Goal: Information Seeking & Learning: Check status

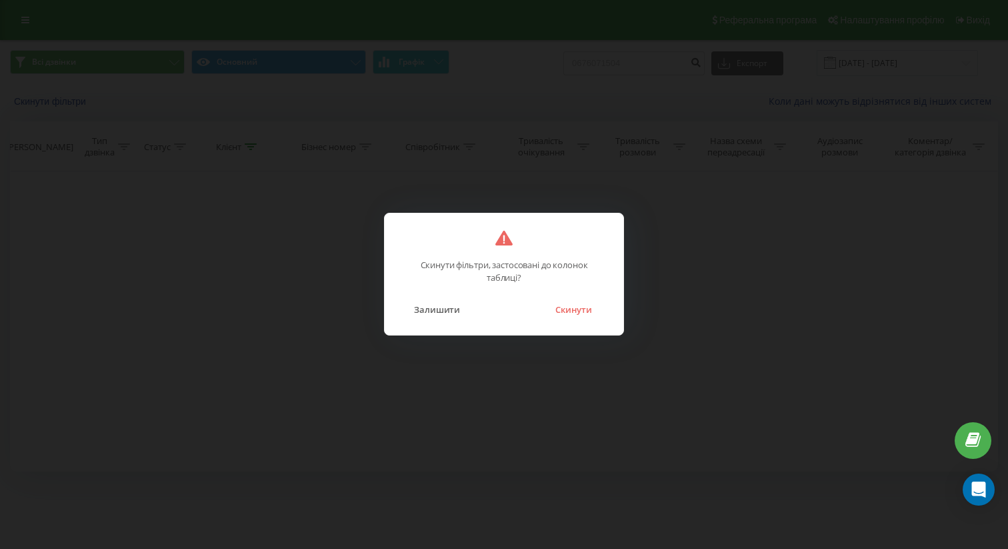
click at [582, 323] on div "Скинути фільтри, застосовані до колонок таблиці? Залишити Скинути" at bounding box center [504, 274] width 240 height 123
click at [579, 313] on button "Скинути" at bounding box center [574, 309] width 50 height 17
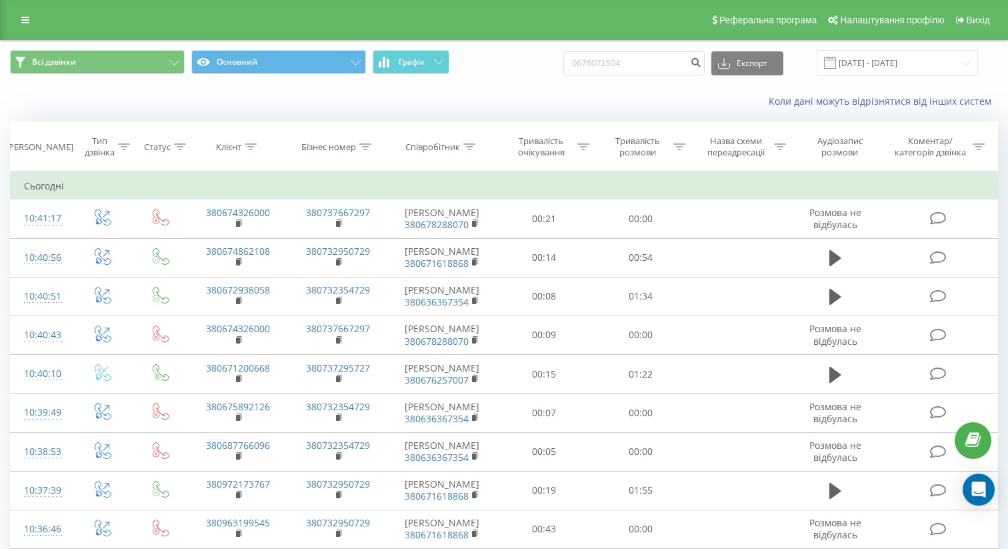
click at [654, 68] on input "0676071504" at bounding box center [633, 63] width 141 height 24
paste input "83708782"
type input "0683708782"
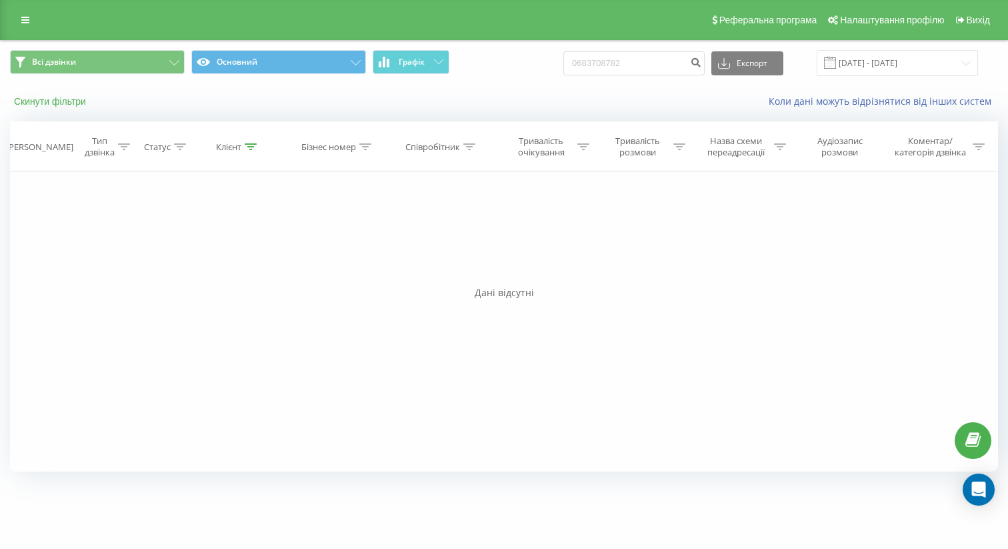
click at [65, 102] on button "Скинути фільтри" at bounding box center [51, 101] width 83 height 12
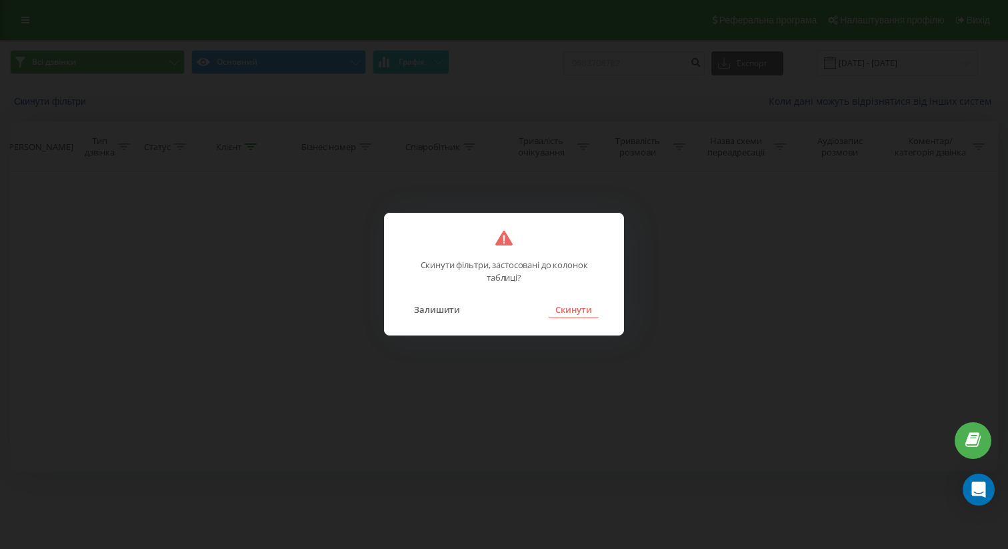
click at [593, 308] on button "Скинути" at bounding box center [574, 309] width 50 height 17
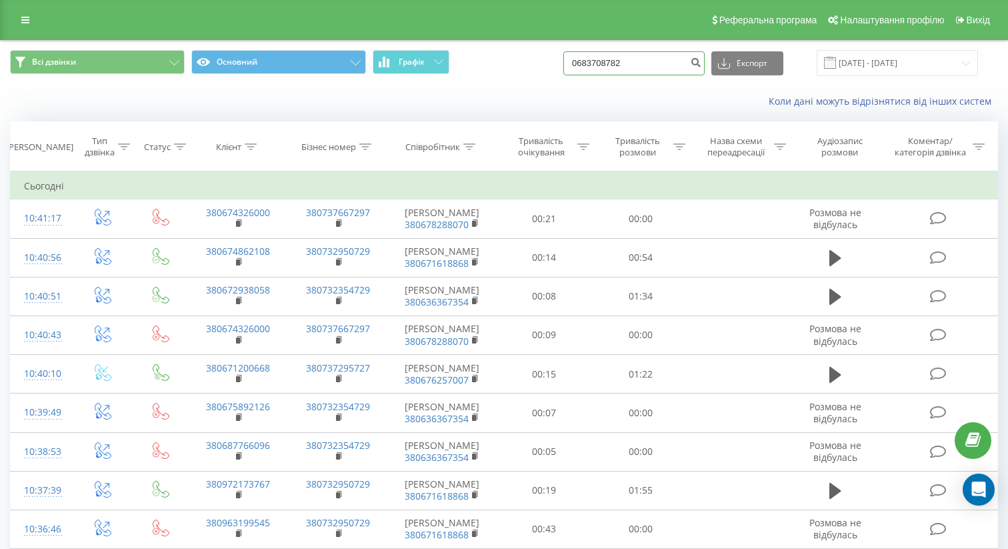
click at [653, 61] on input "0683708782" at bounding box center [633, 63] width 141 height 24
paste input "380676071504"
type input "380676071504"
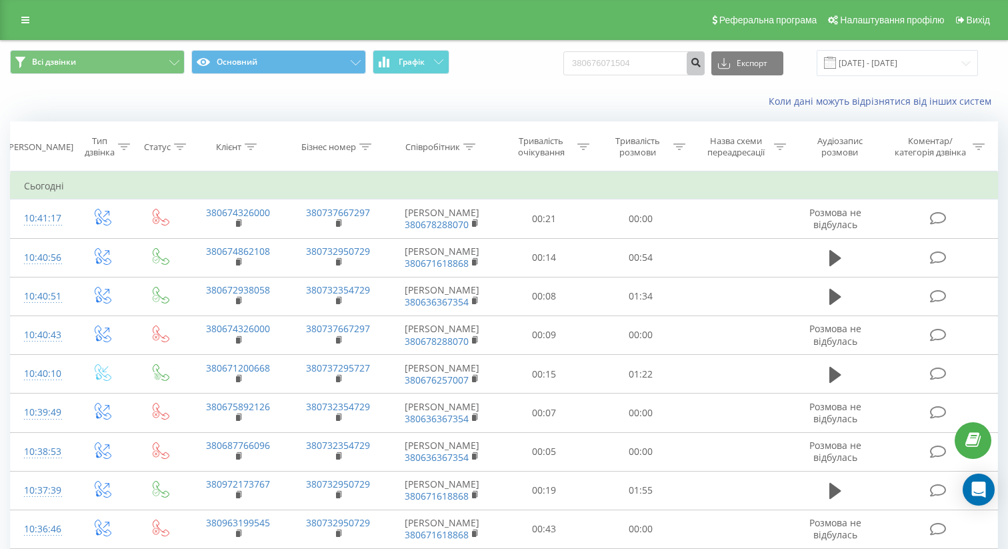
click at [701, 64] on icon "submit" at bounding box center [695, 61] width 11 height 8
